Goal: Task Accomplishment & Management: Manage account settings

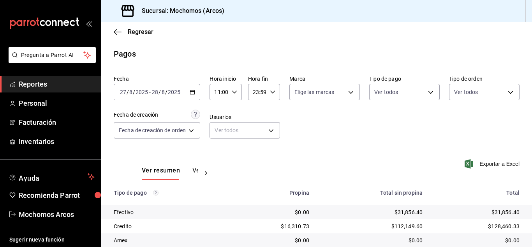
scroll to position [97, 0]
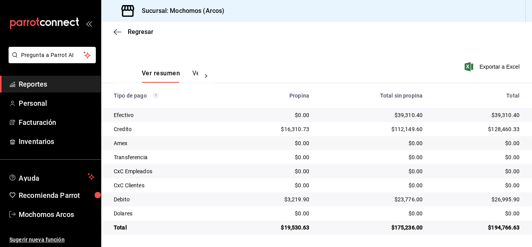
scroll to position [97, 0]
click at [37, 217] on span "Mochomos Arcos" at bounding box center [57, 214] width 76 height 11
